Goal: Task Accomplishment & Management: Complete application form

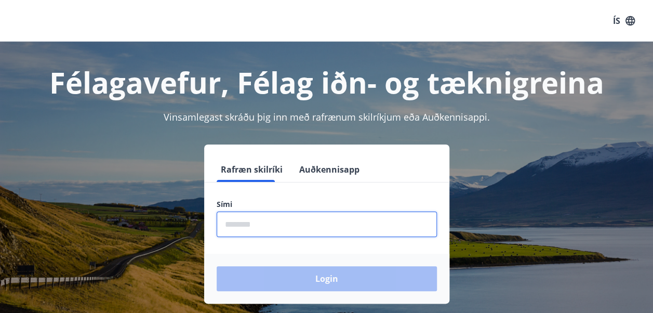
click at [306, 231] on input "phone" at bounding box center [327, 224] width 220 height 25
type input "********"
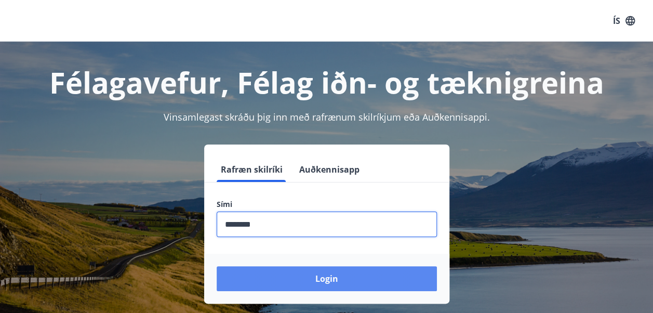
click at [321, 283] on button "Login" at bounding box center [327, 278] width 220 height 25
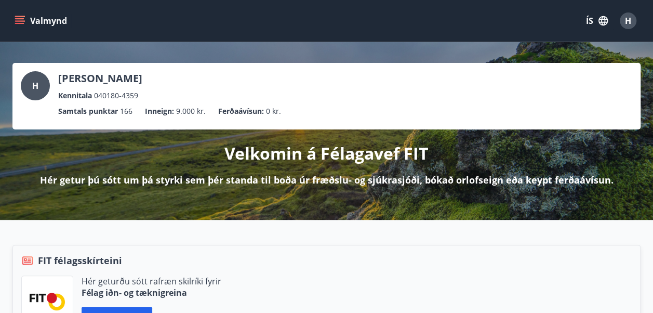
click at [15, 21] on icon "menu" at bounding box center [20, 21] width 10 height 10
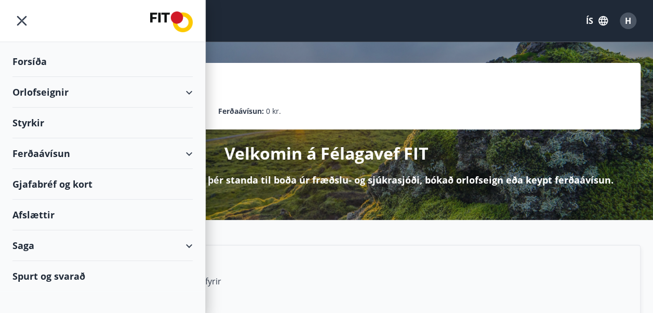
click at [15, 21] on div at bounding box center [102, 21] width 205 height 42
click at [51, 125] on div "Styrkir" at bounding box center [102, 123] width 180 height 31
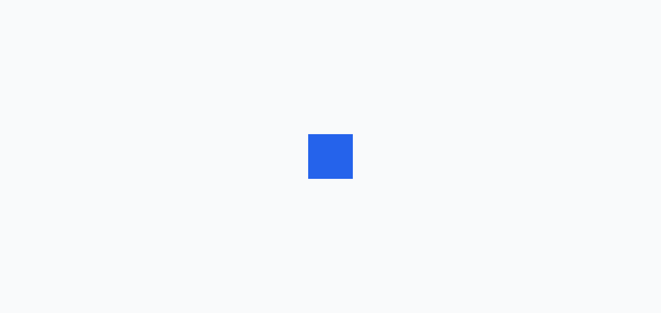
click at [51, 125] on div at bounding box center [330, 156] width 661 height 313
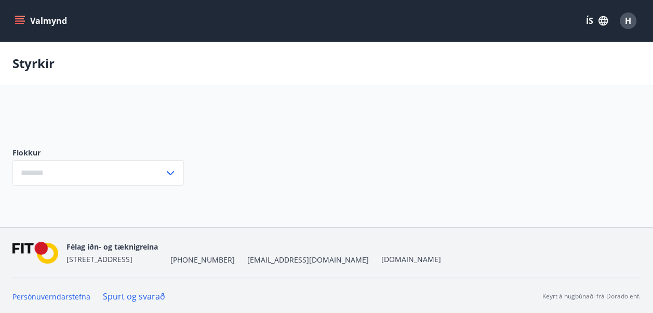
type input "***"
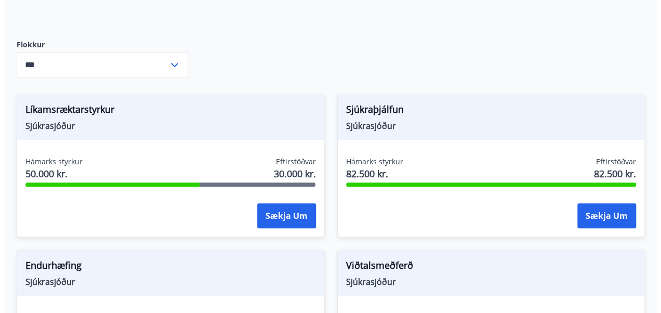
scroll to position [249, 0]
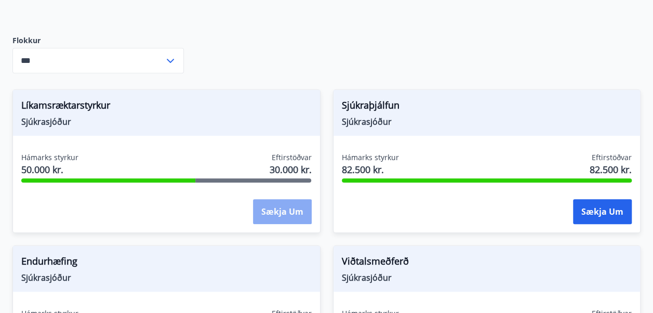
click at [278, 214] on button "Sækja um" at bounding box center [282, 211] width 59 height 25
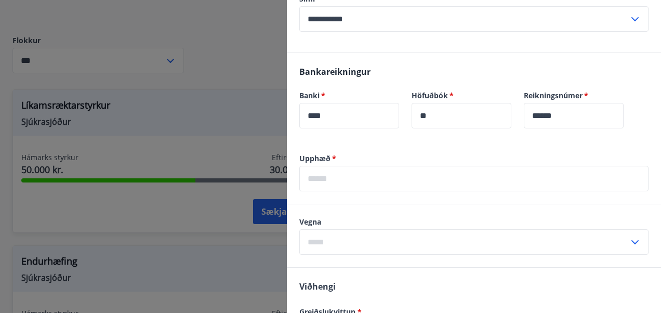
scroll to position [309, 0]
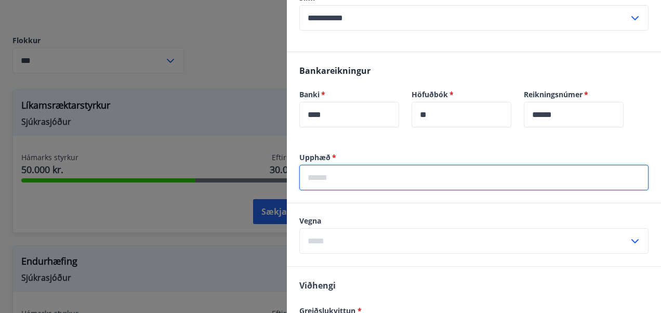
click at [404, 175] on input "text" at bounding box center [473, 177] width 349 height 25
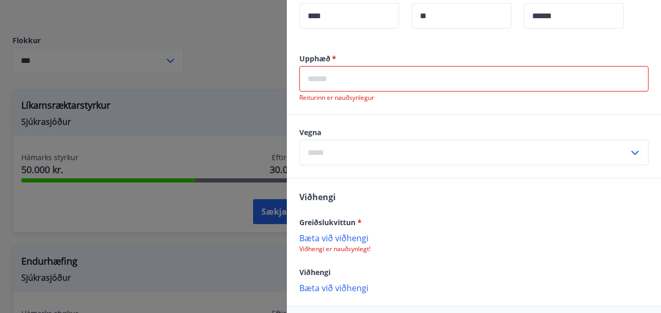
scroll to position [451, 0]
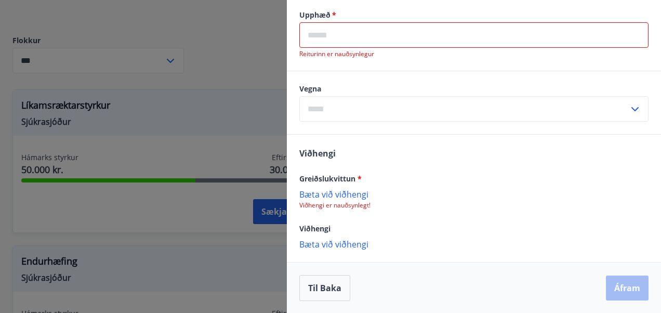
click at [324, 190] on p "Bæta við viðhengi" at bounding box center [473, 194] width 349 height 10
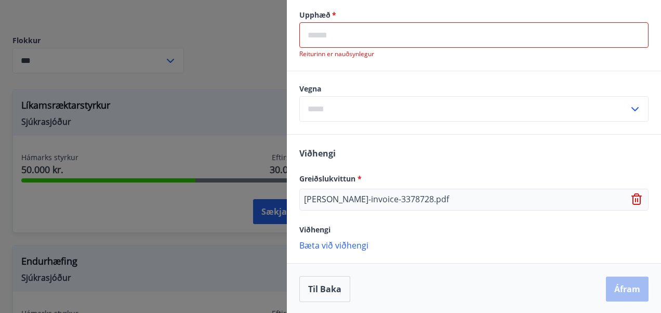
click at [337, 247] on p "Bæta við viðhengi" at bounding box center [473, 245] width 349 height 10
click at [314, 245] on p "Bæta við viðhengi" at bounding box center [473, 245] width 349 height 10
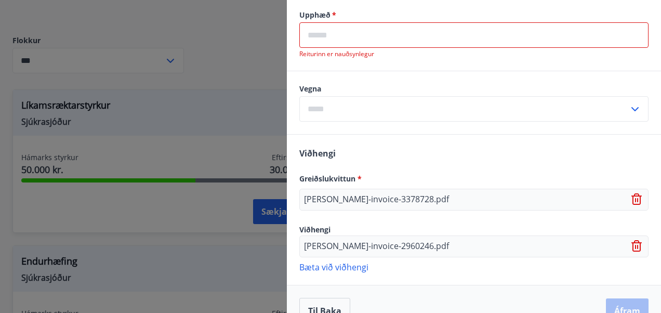
click at [336, 193] on p "[PERSON_NAME]-invoice-3378728.pdf" at bounding box center [376, 199] width 145 height 12
click at [632, 245] on icon at bounding box center [638, 246] width 12 height 12
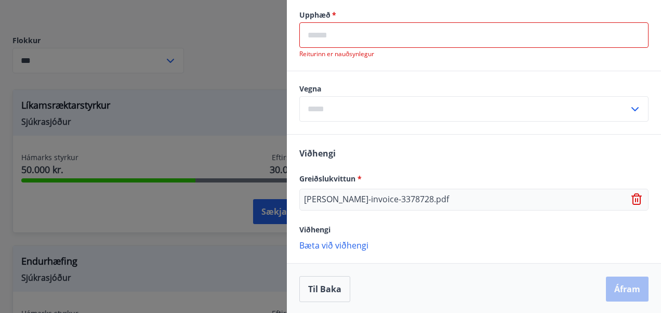
click at [354, 245] on p "Bæta við viðhengi" at bounding box center [473, 245] width 349 height 10
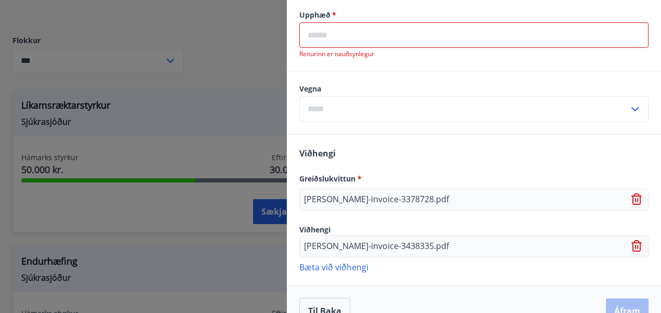
click at [632, 244] on icon at bounding box center [638, 246] width 12 height 12
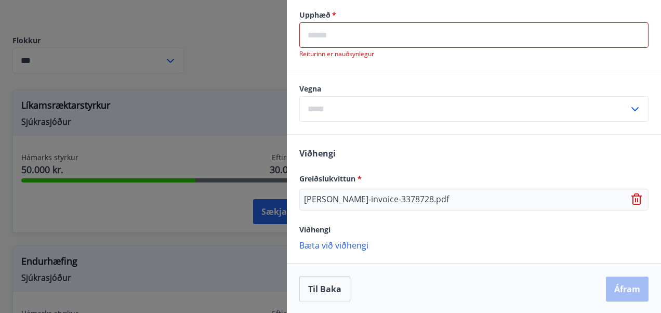
click at [363, 246] on p "Bæta við viðhengi" at bounding box center [473, 245] width 349 height 10
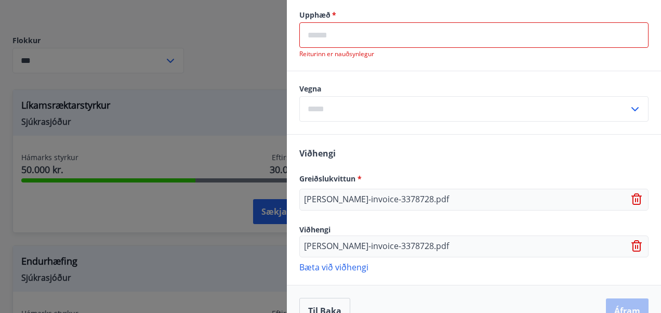
click at [632, 242] on icon at bounding box center [638, 246] width 12 height 12
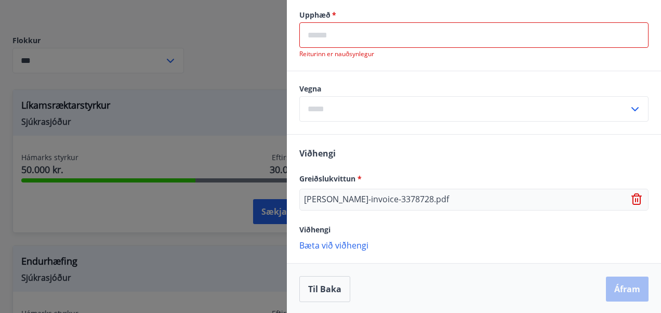
click at [338, 247] on p "Bæta við viðhengi" at bounding box center [473, 245] width 349 height 10
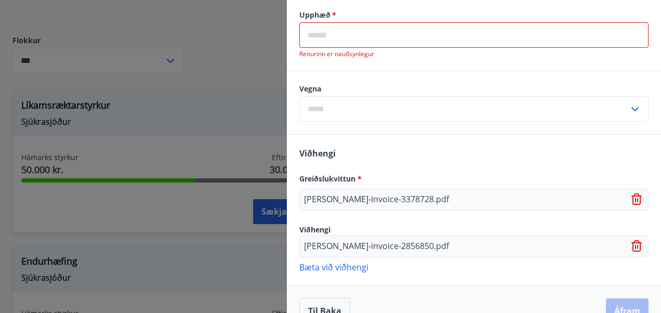
click at [391, 119] on input "text" at bounding box center [464, 108] width 330 height 25
click at [385, 129] on li "Líkamsrækt" at bounding box center [474, 131] width 348 height 19
type input "**********"
click at [417, 42] on input "text" at bounding box center [473, 34] width 349 height 25
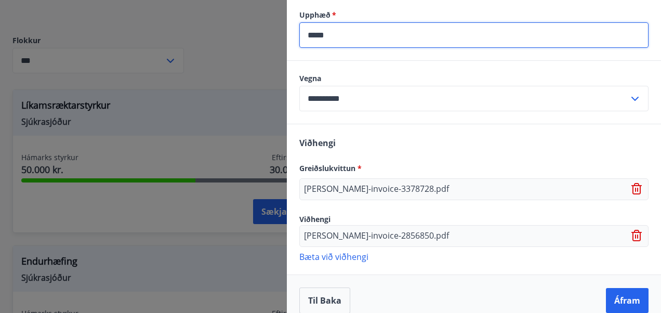
type input "*****"
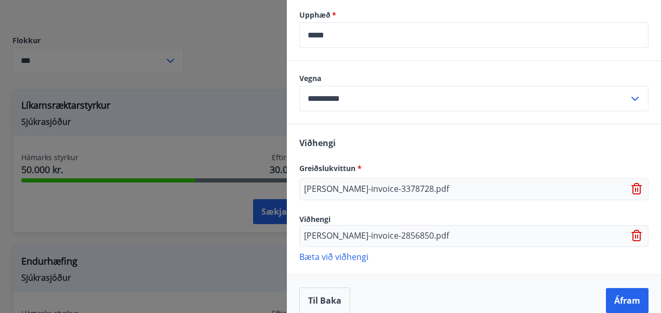
scroll to position [463, 0]
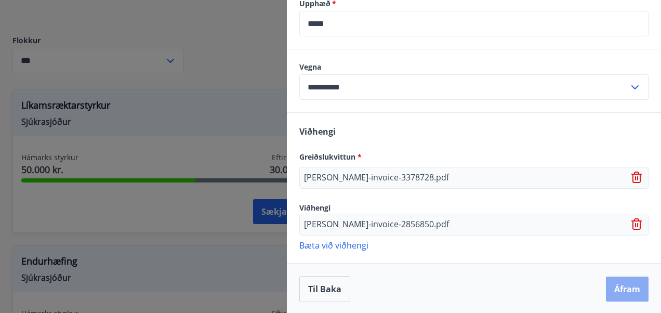
click at [619, 285] on button "Áfram" at bounding box center [627, 289] width 43 height 25
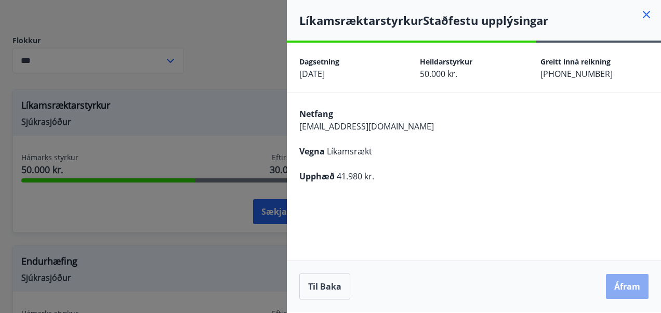
click at [615, 289] on button "Áfram" at bounding box center [627, 286] width 43 height 25
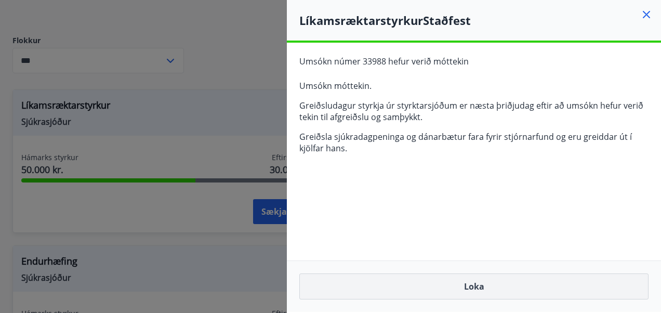
click at [471, 289] on button "Loka" at bounding box center [473, 286] width 349 height 26
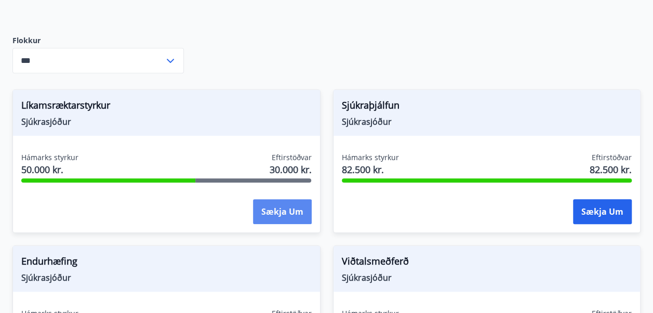
click at [274, 211] on button "Sækja um" at bounding box center [282, 211] width 59 height 25
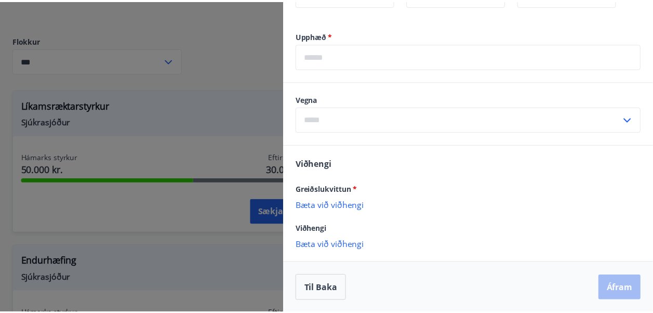
scroll to position [59, 0]
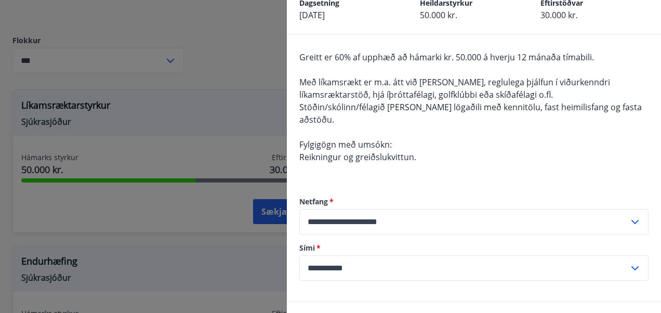
click at [207, 117] on div at bounding box center [330, 156] width 661 height 313
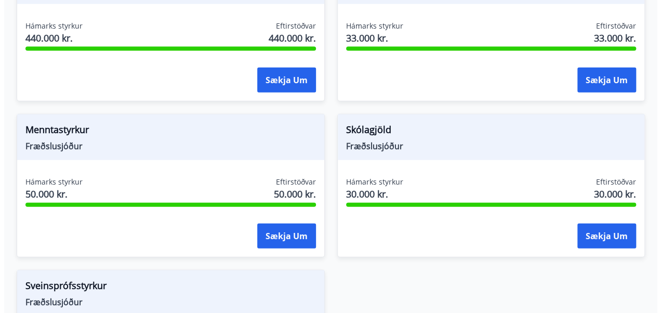
scroll to position [1158, 0]
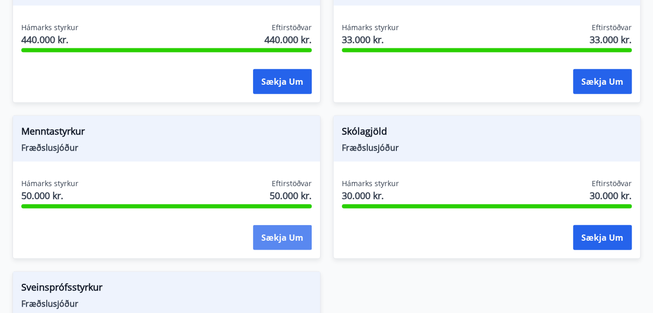
click at [293, 227] on button "Sækja um" at bounding box center [282, 237] width 59 height 25
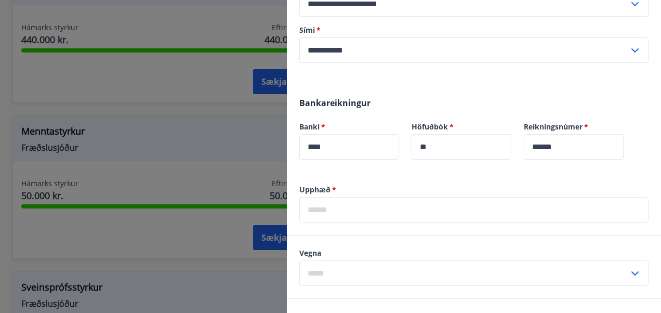
scroll to position [242, 0]
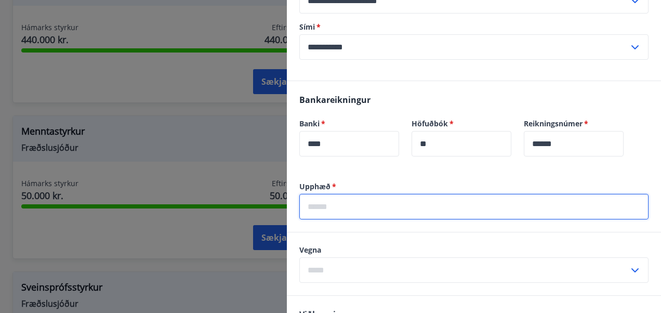
click at [507, 201] on input "text" at bounding box center [473, 206] width 349 height 25
type input "*****"
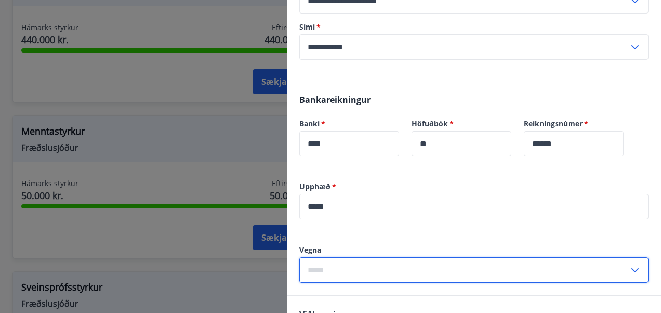
click at [470, 271] on input "text" at bounding box center [464, 269] width 330 height 25
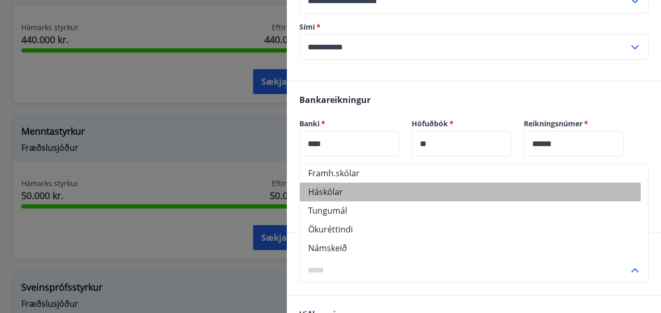
click at [348, 191] on li "Háskólar" at bounding box center [474, 191] width 348 height 19
type input "********"
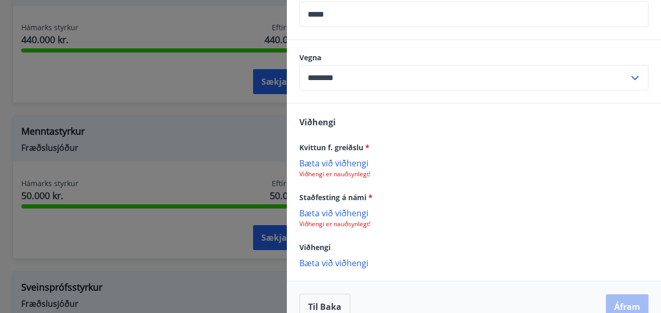
scroll to position [439, 0]
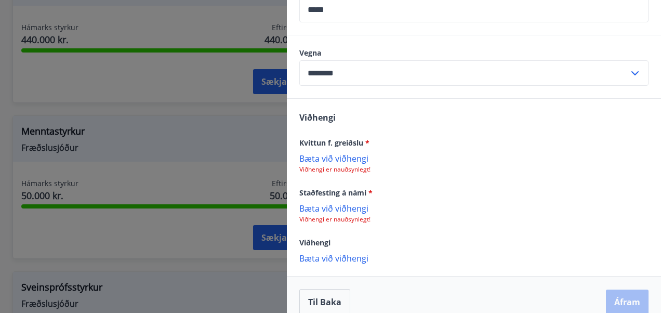
click at [322, 160] on p "Bæta við viðhengi" at bounding box center [473, 158] width 349 height 10
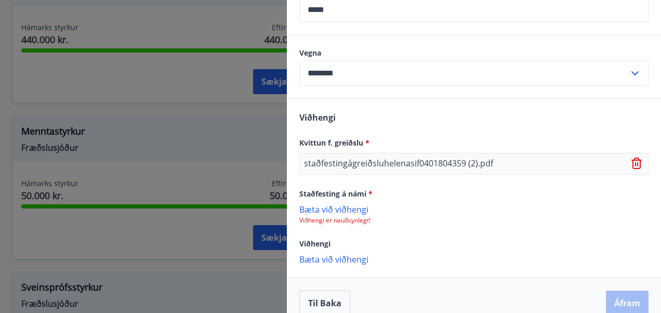
click at [529, 229] on div "[PERSON_NAME] f. greiðslu * staðfestingágreiðsluhelenasif0401804359 (2).pdf Sta…" at bounding box center [474, 188] width 374 height 178
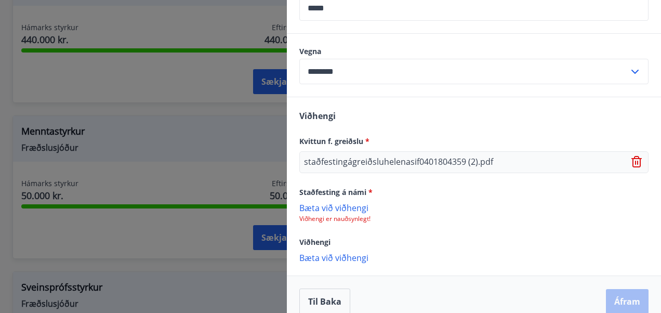
scroll to position [454, 0]
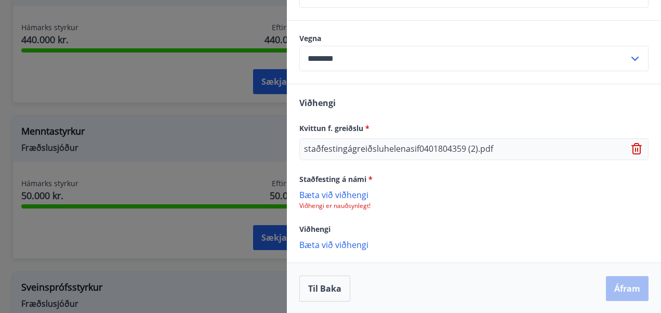
click at [618, 287] on div "Til baka Áfram" at bounding box center [473, 289] width 349 height 26
click at [345, 192] on p "Bæta við viðhengi" at bounding box center [473, 194] width 349 height 10
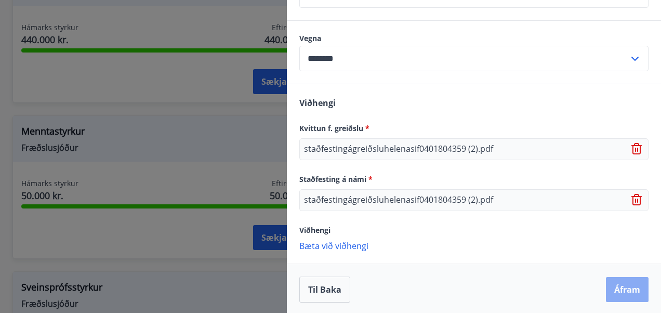
click at [617, 292] on button "Áfram" at bounding box center [627, 289] width 43 height 25
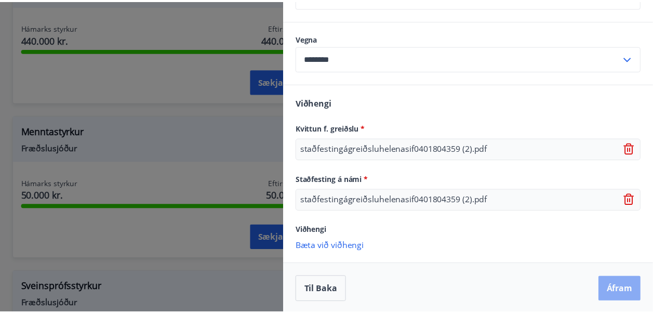
scroll to position [0, 0]
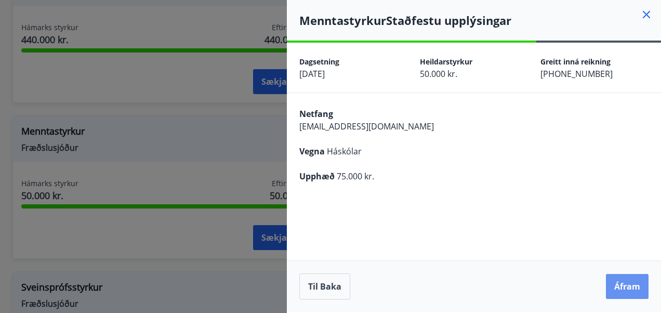
click at [617, 292] on button "Áfram" at bounding box center [627, 286] width 43 height 25
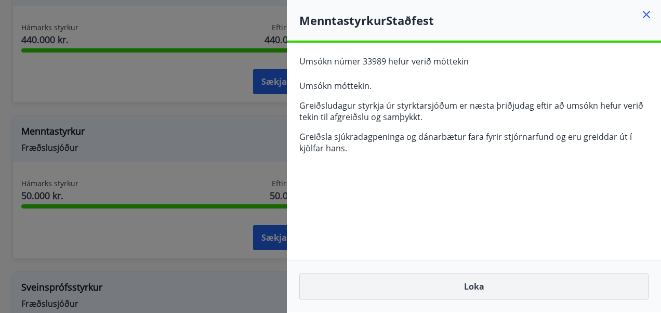
click at [497, 292] on button "Loka" at bounding box center [473, 286] width 349 height 26
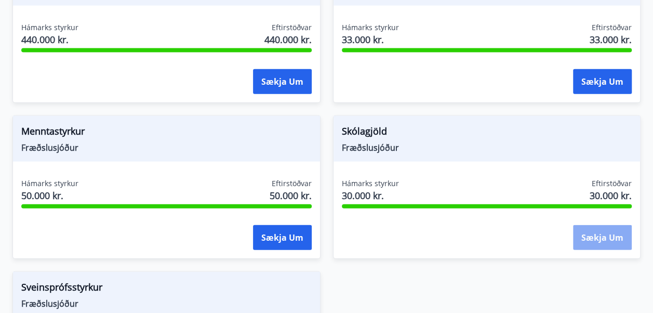
click at [617, 236] on button "Sækja um" at bounding box center [602, 237] width 59 height 25
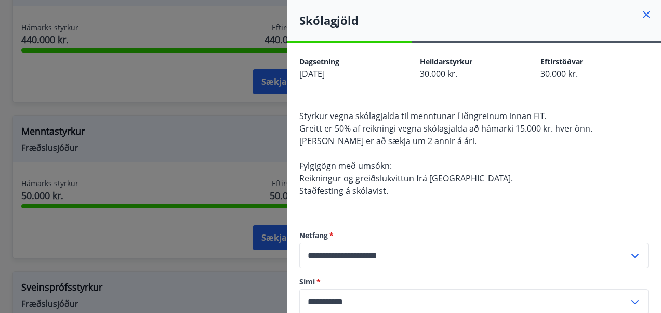
click at [640, 16] on icon at bounding box center [646, 14] width 12 height 12
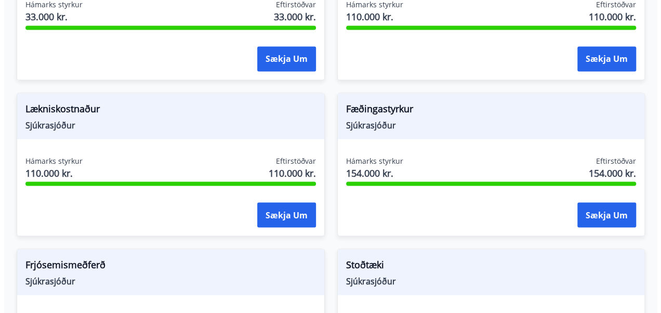
scroll to position [864, 0]
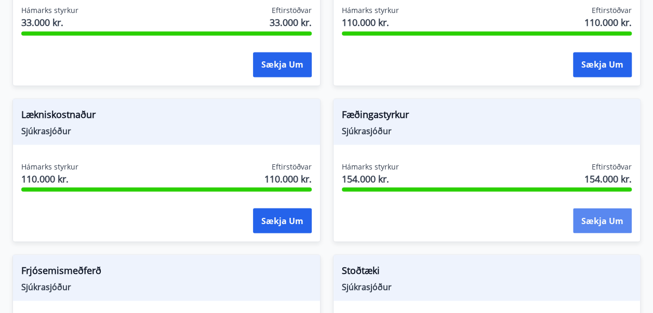
click at [613, 216] on button "Sækja um" at bounding box center [602, 220] width 59 height 25
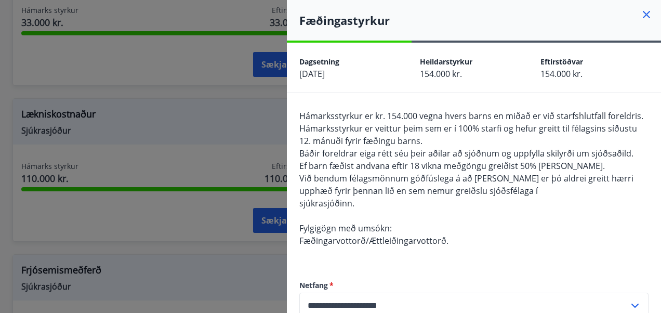
click at [613, 216] on div "Hámarksstyrkur er kr. 154.000 vegna hvers barns en miðað er við starfshlutfall …" at bounding box center [473, 185] width 349 height 150
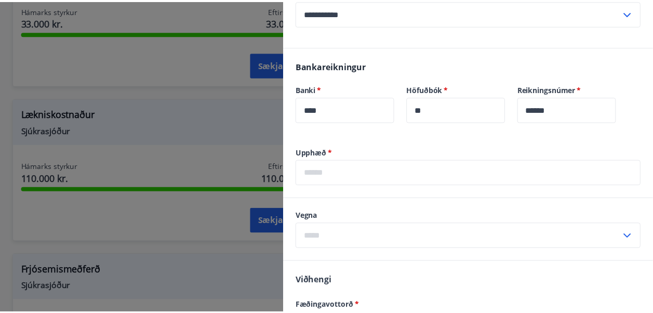
scroll to position [0, 0]
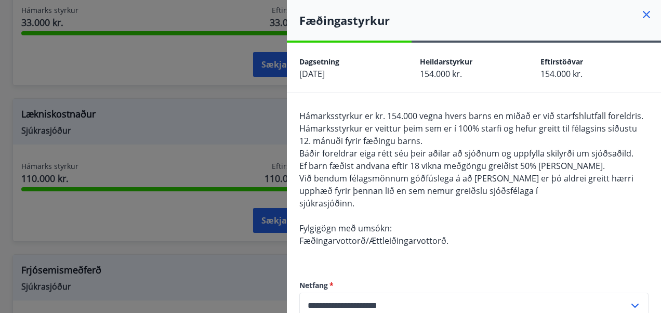
click at [640, 12] on icon at bounding box center [646, 14] width 12 height 12
